Goal: Obtain resource: Download file/media

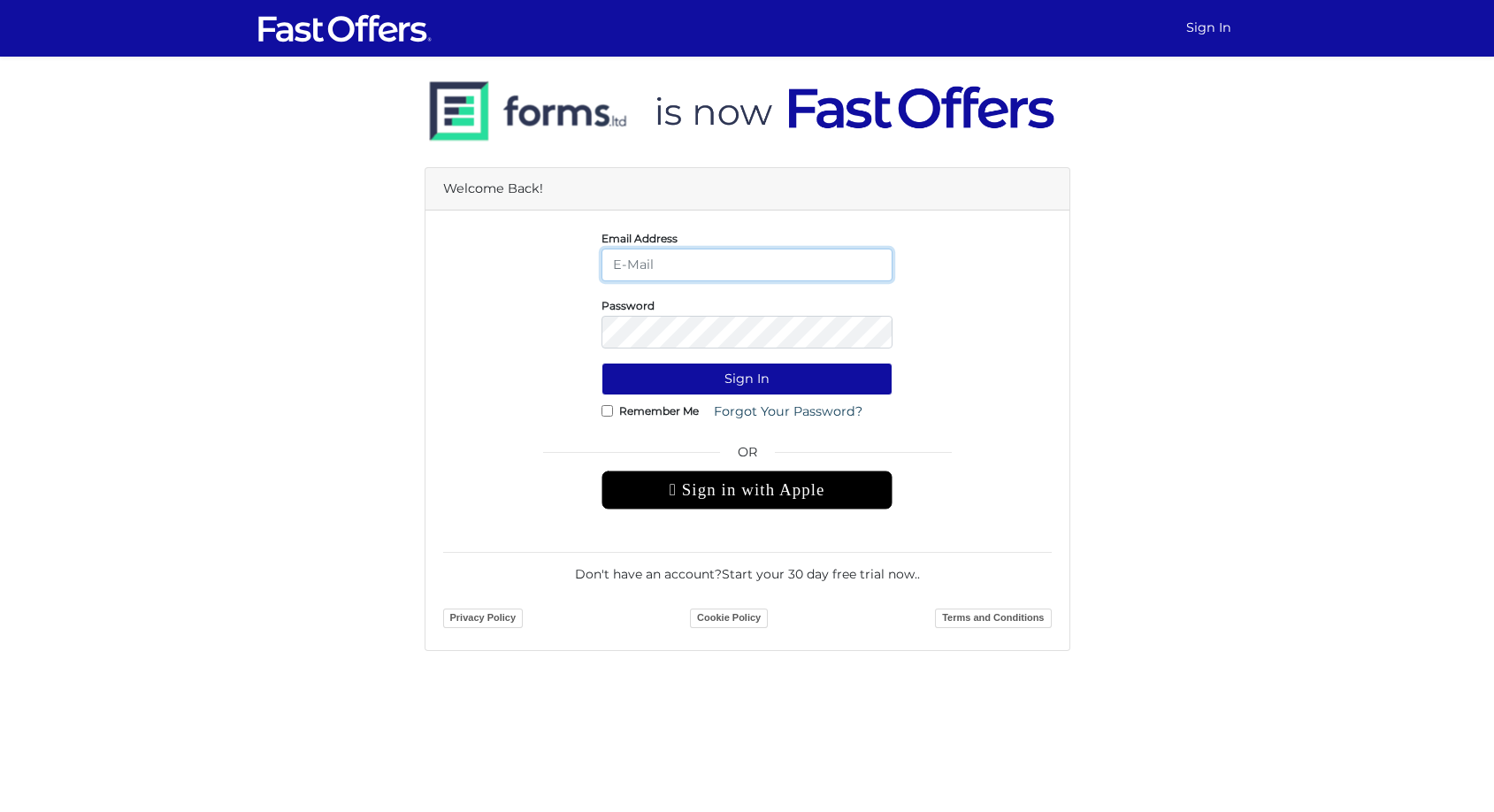
type input "[PERSON_NAME][EMAIL_ADDRESS][DOMAIN_NAME]"
click at [750, 382] on button "Sign In" at bounding box center [747, 379] width 291 height 33
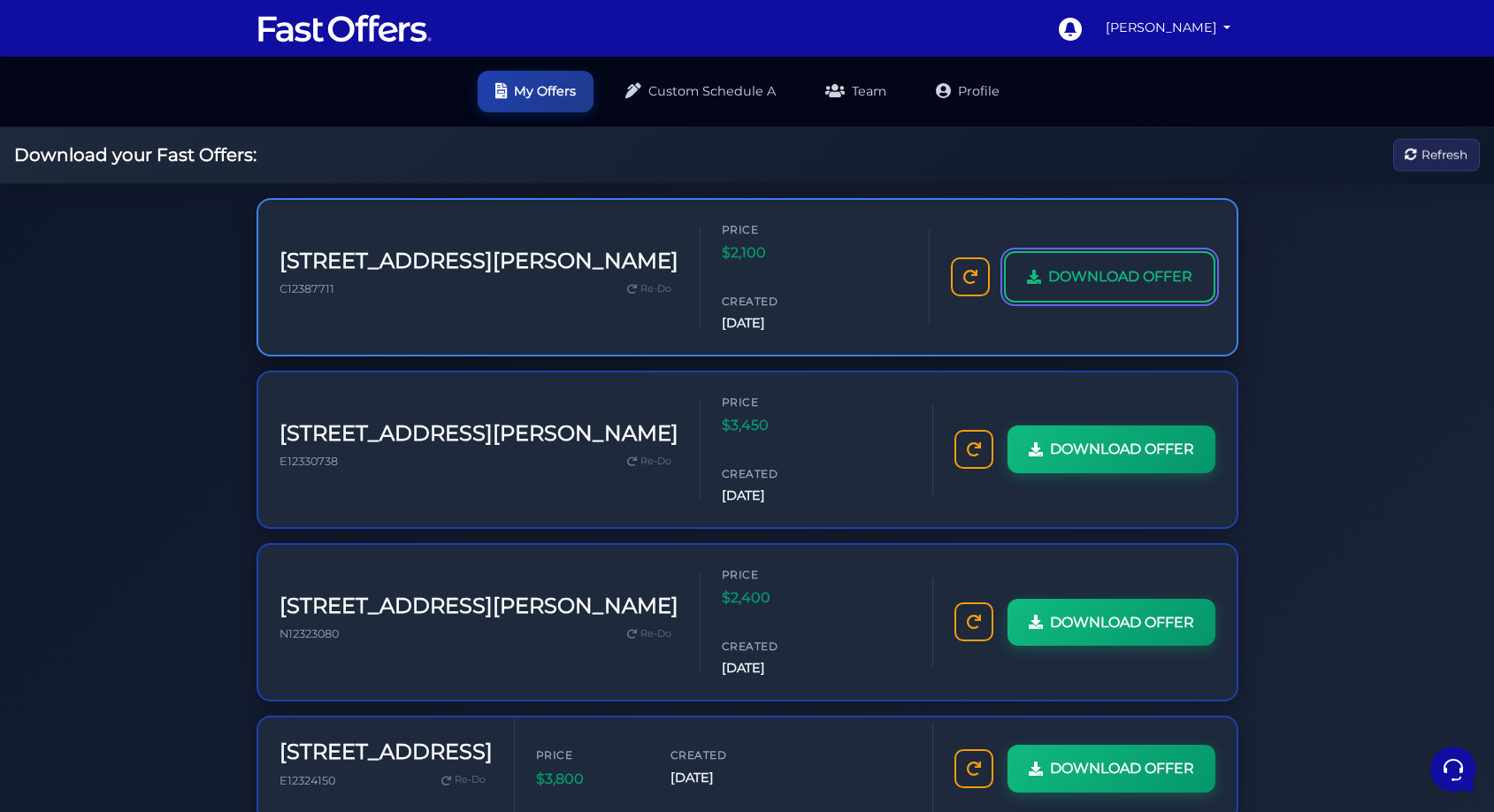
click at [1076, 265] on span "DOWNLOAD OFFER" at bounding box center [1120, 276] width 144 height 23
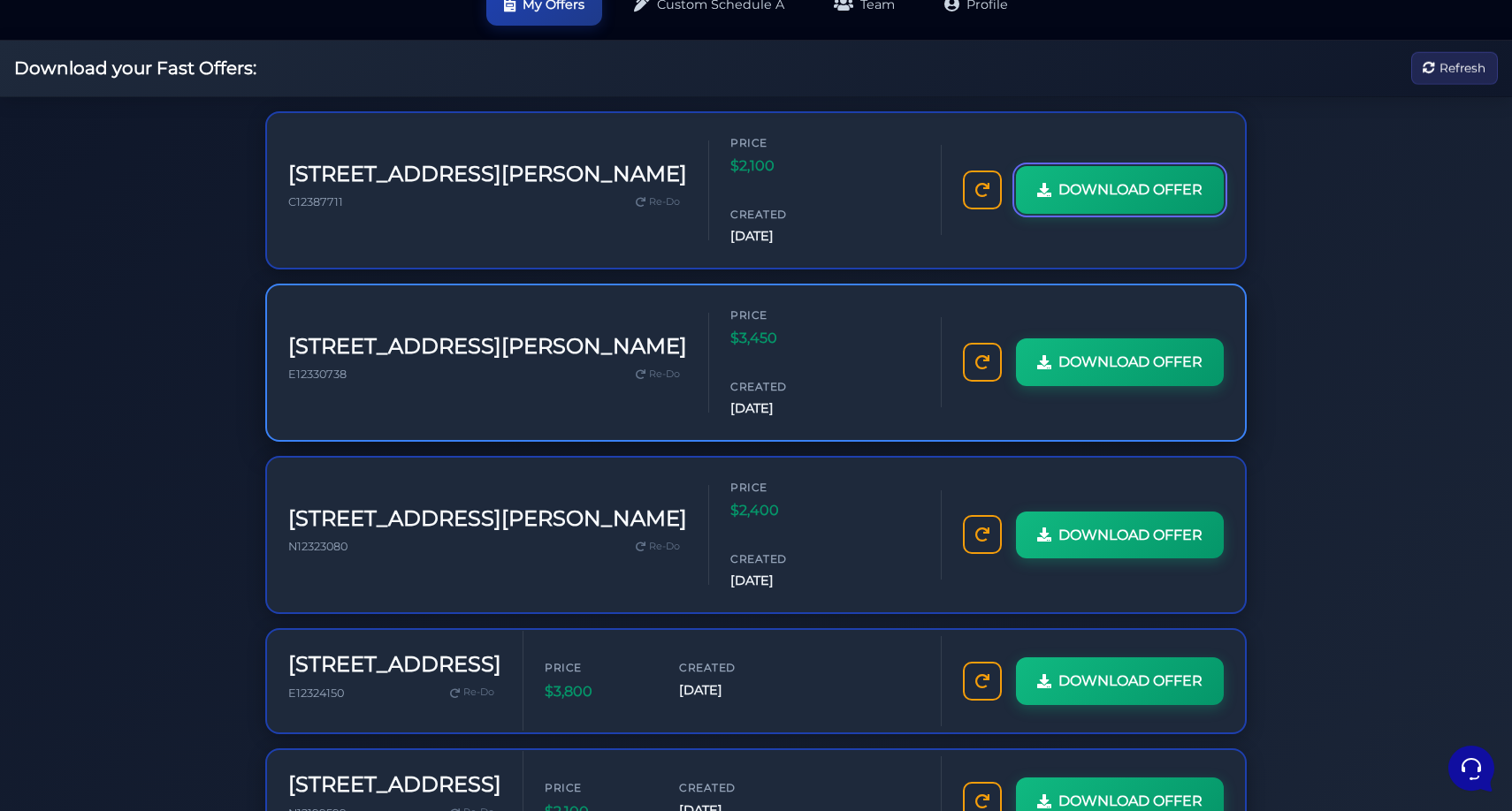
scroll to position [87, 0]
